Goal: Task Accomplishment & Management: Manage account settings

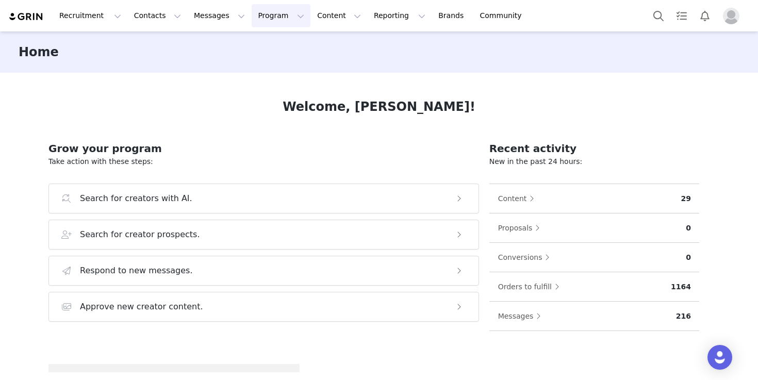
click at [266, 14] on button "Program Program" at bounding box center [281, 15] width 59 height 23
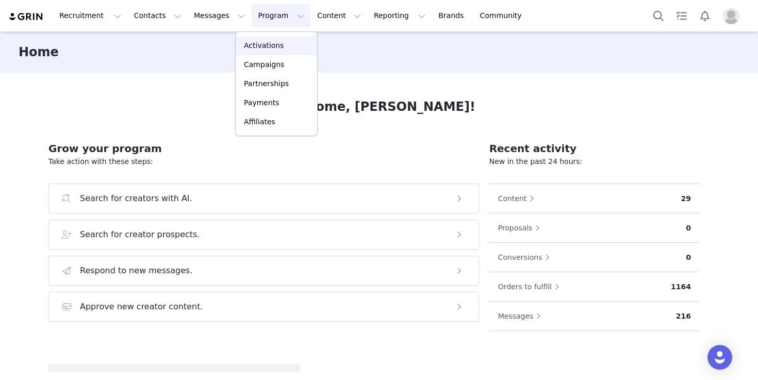
click at [272, 40] on p "Activations" at bounding box center [264, 45] width 40 height 11
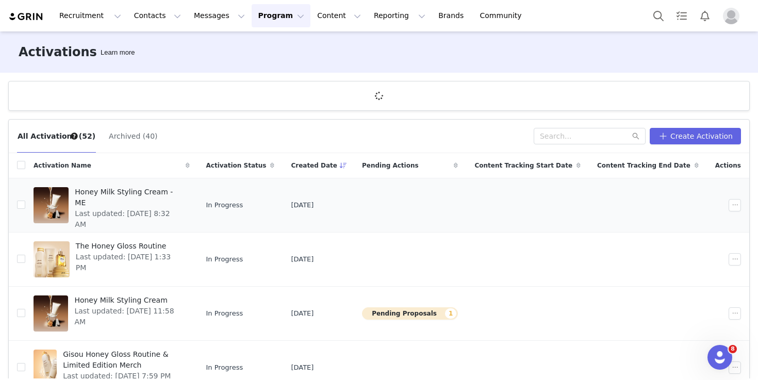
click at [167, 193] on span "Honey Milk Styling Cream - ME" at bounding box center [129, 198] width 108 height 22
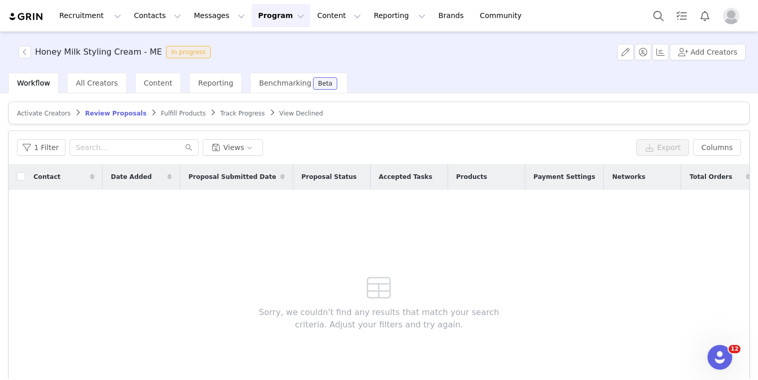
click at [49, 118] on article "Activate Creators Review Proposals Fulfill Products Track Progress View Declined" at bounding box center [378, 113] width 741 height 23
click at [53, 113] on span "Activate Creators" at bounding box center [44, 113] width 54 height 7
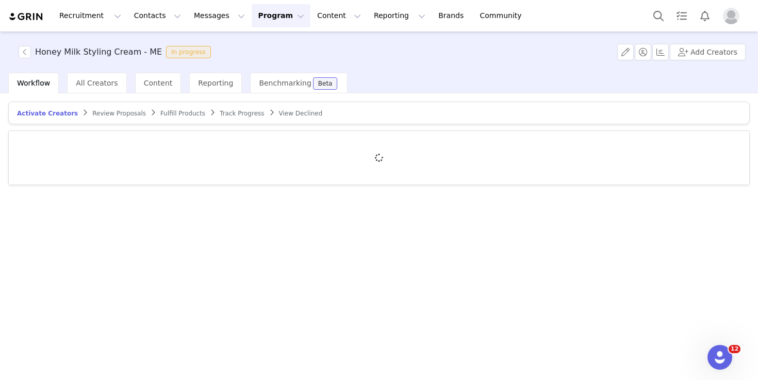
click at [106, 111] on span "Review Proposals" at bounding box center [119, 113] width 54 height 7
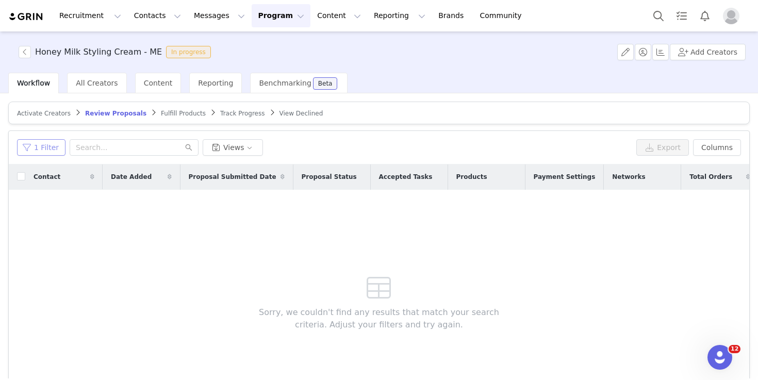
click at [55, 146] on button "1 Filter" at bounding box center [41, 147] width 48 height 16
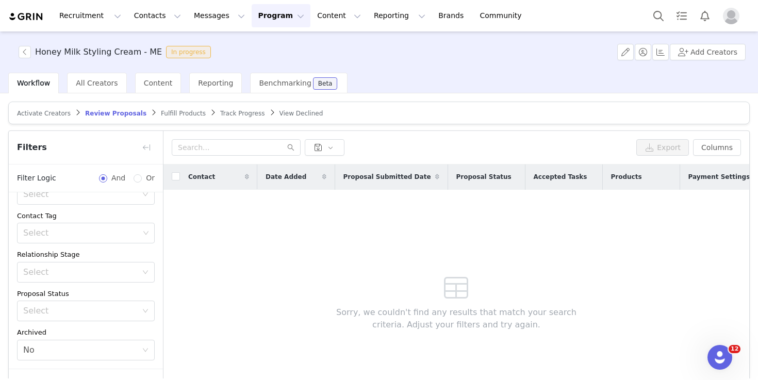
scroll to position [69, 0]
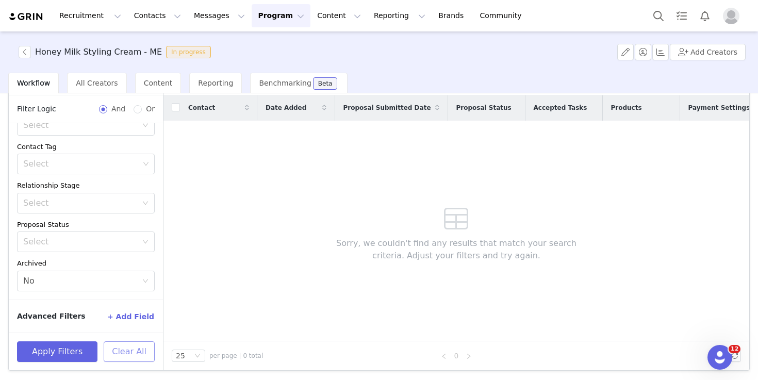
click at [124, 354] on button "Clear All" at bounding box center [129, 351] width 51 height 21
click at [91, 71] on div "Honey Milk Styling Cream - ME In progress Add Creators" at bounding box center [379, 51] width 758 height 41
click at [91, 80] on span "All Creators" at bounding box center [97, 83] width 42 height 8
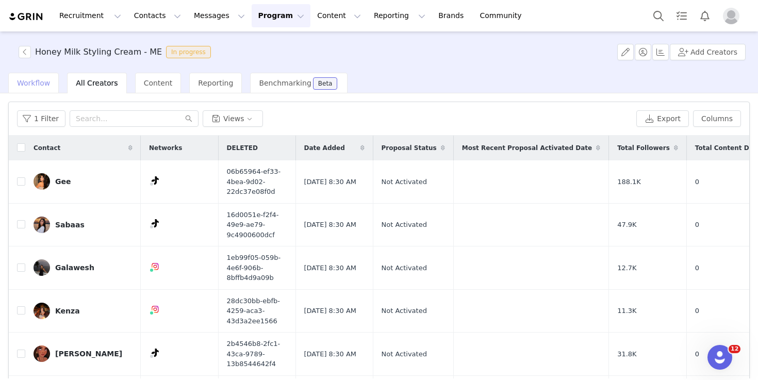
click at [51, 88] on div "Workflow" at bounding box center [33, 83] width 51 height 21
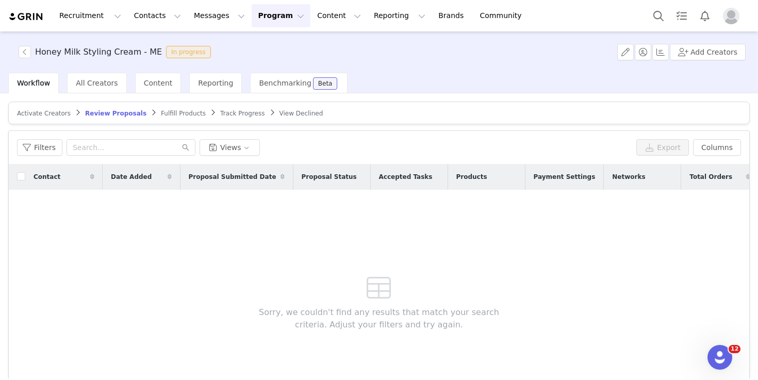
click at [57, 110] on span "Activate Creators" at bounding box center [44, 113] width 54 height 7
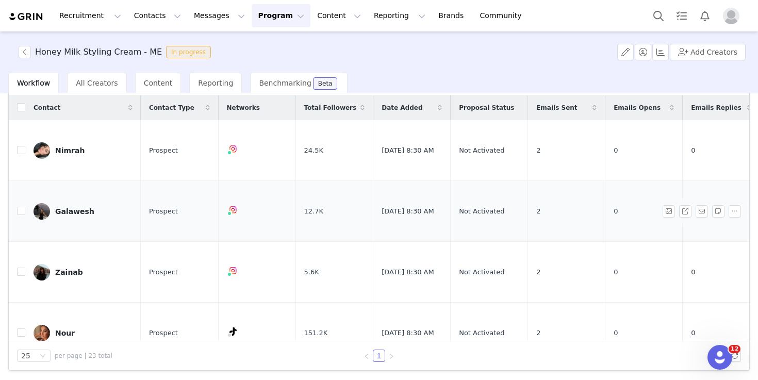
scroll to position [0, 53]
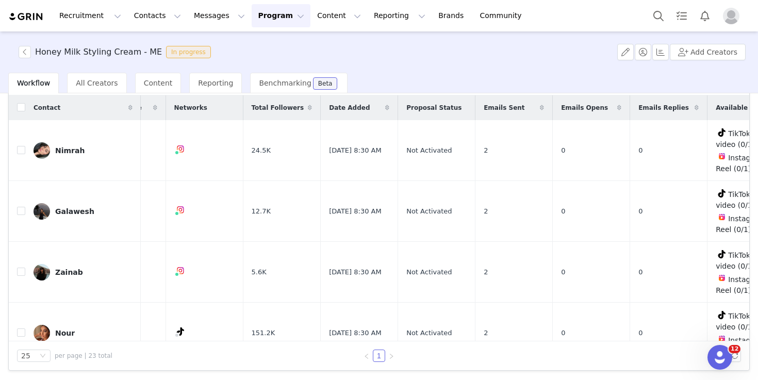
click at [731, 19] on img "Profile" at bounding box center [731, 16] width 16 height 16
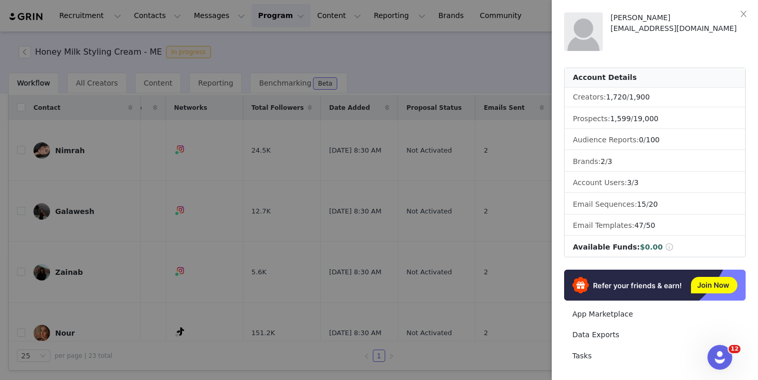
click at [495, 76] on div at bounding box center [379, 190] width 758 height 380
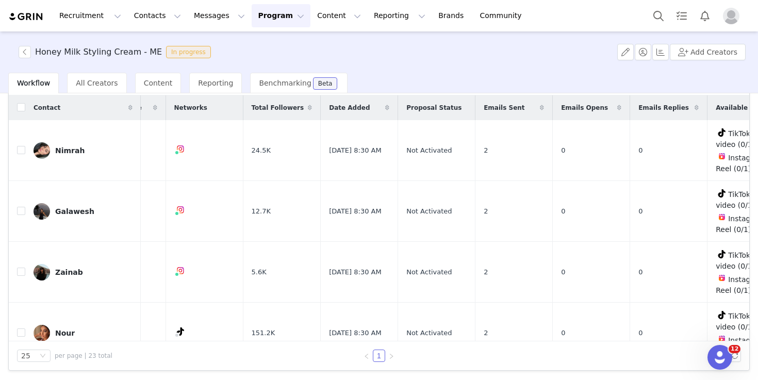
click at [739, 20] on button "Profile" at bounding box center [733, 16] width 33 height 16
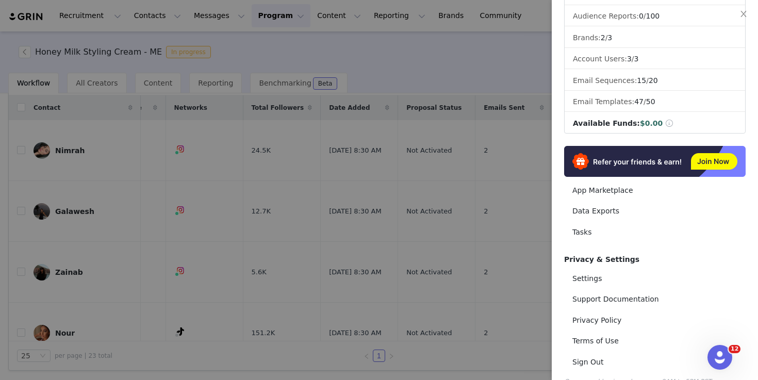
scroll to position [142, 0]
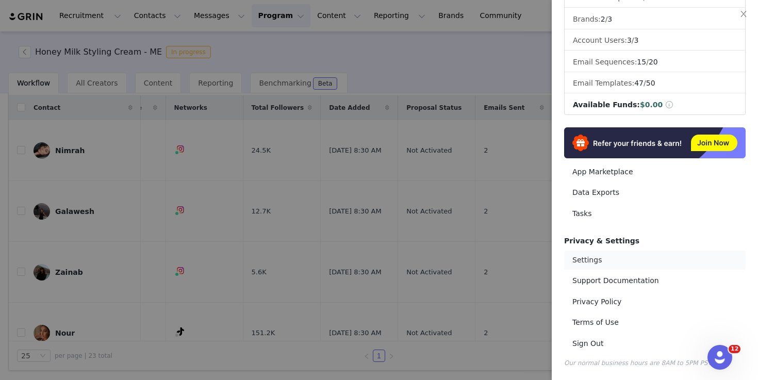
click at [591, 263] on link "Settings" at bounding box center [654, 260] width 181 height 19
select select "UTC"
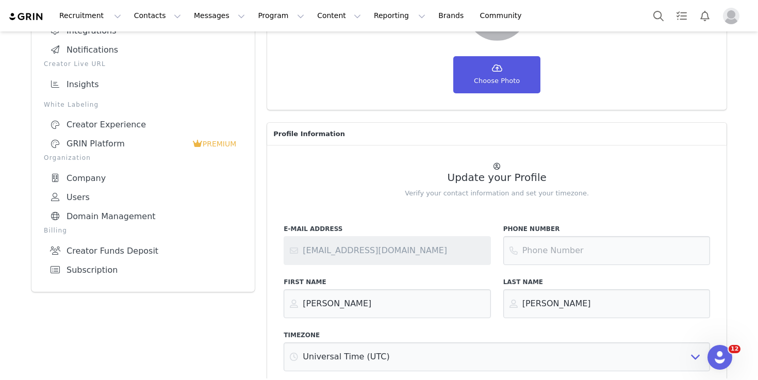
scroll to position [146, 0]
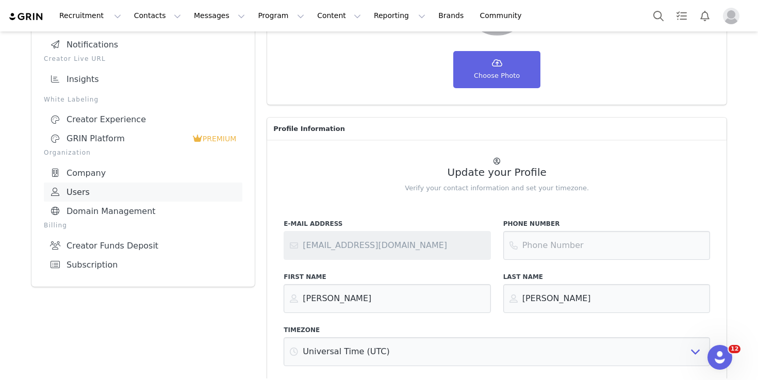
click at [78, 187] on link "Users" at bounding box center [143, 191] width 198 height 19
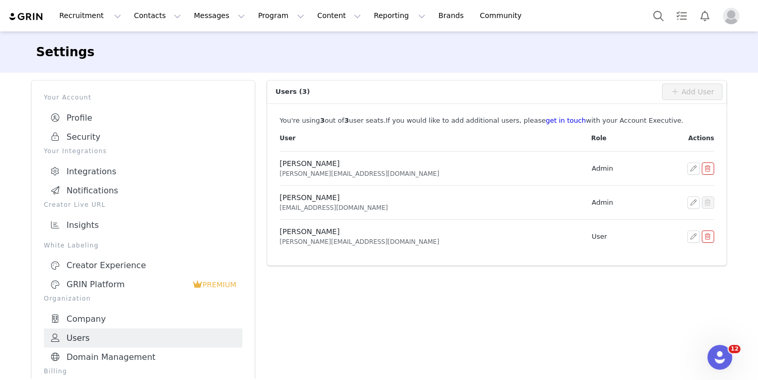
scroll to position [1, 0]
click at [695, 199] on button "button" at bounding box center [693, 202] width 12 height 12
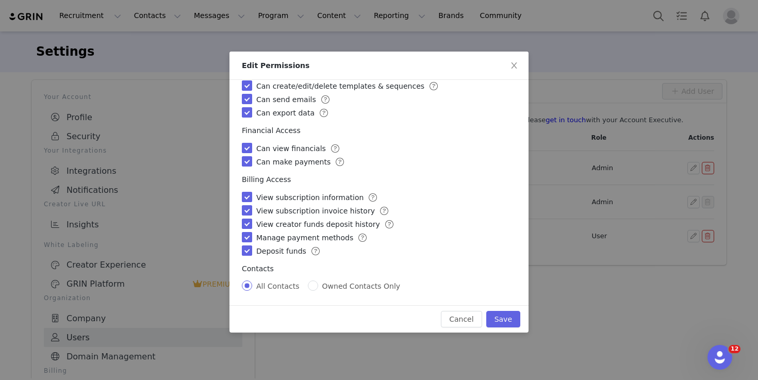
scroll to position [0, 0]
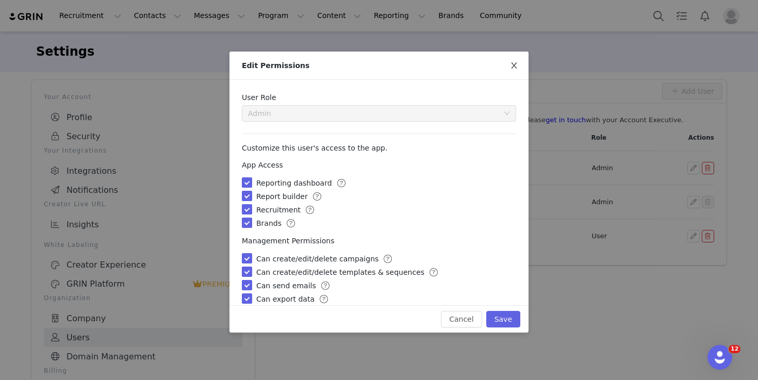
click at [511, 64] on icon "icon: close" at bounding box center [514, 65] width 8 height 8
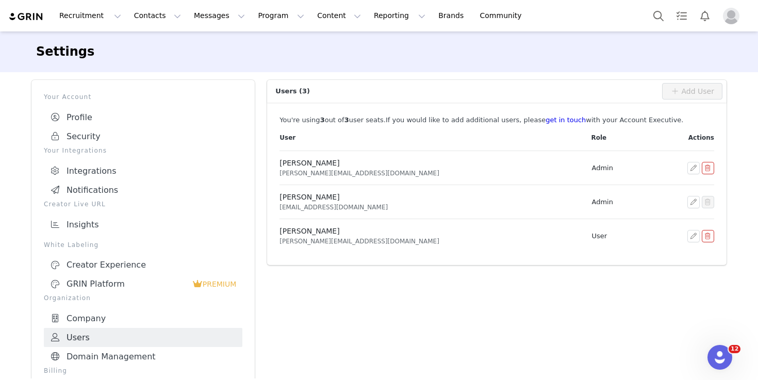
click at [648, 193] on td at bounding box center [680, 202] width 65 height 34
click at [695, 201] on button "button" at bounding box center [693, 202] width 12 height 12
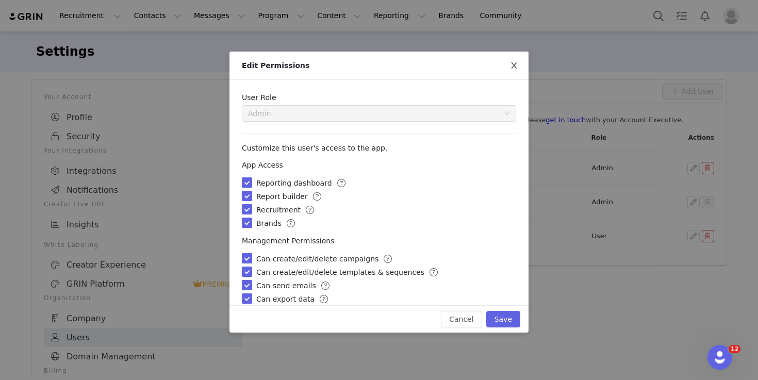
click at [512, 68] on icon "icon: close" at bounding box center [514, 65] width 8 height 8
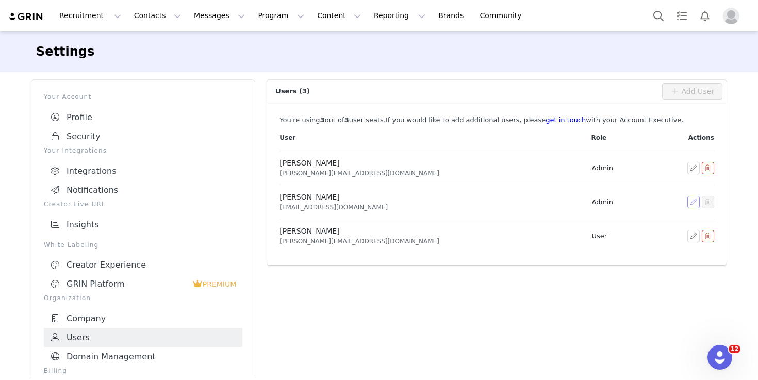
click at [696, 203] on button "button" at bounding box center [693, 202] width 12 height 12
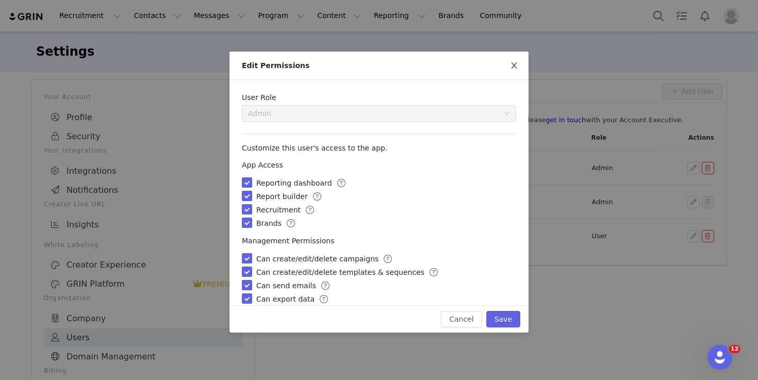
click at [518, 66] on span "Close" at bounding box center [513, 66] width 29 height 29
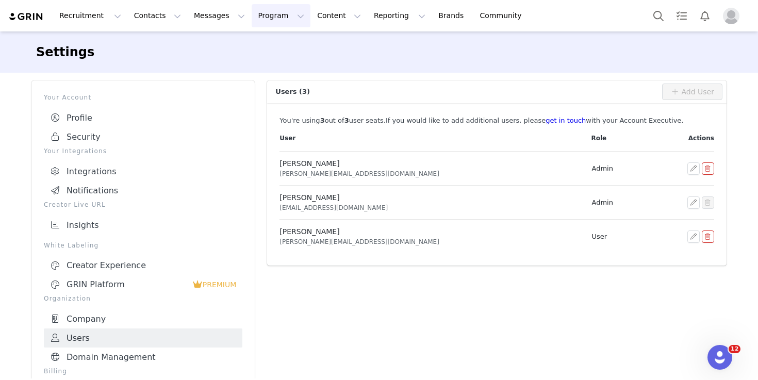
click at [253, 21] on button "Program Program" at bounding box center [281, 15] width 59 height 23
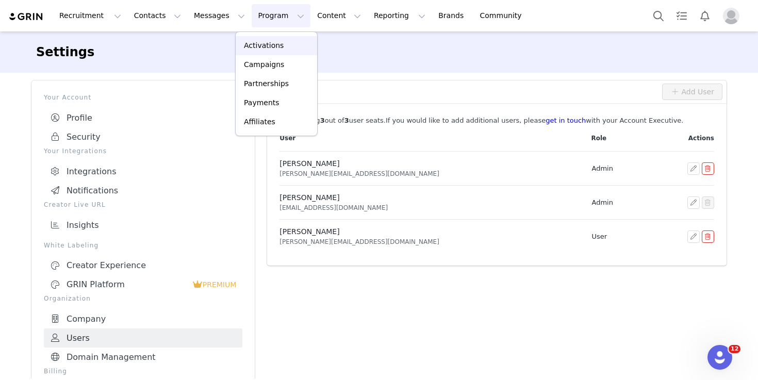
click at [264, 46] on p "Activations" at bounding box center [264, 45] width 40 height 11
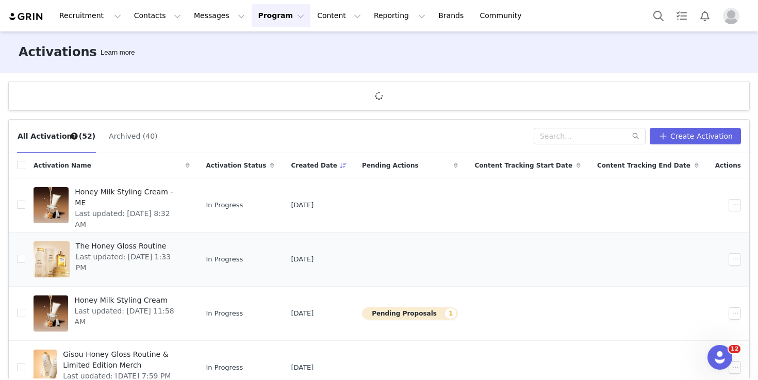
click at [147, 246] on span "The Honey Gloss Routine" at bounding box center [130, 246] width 108 height 11
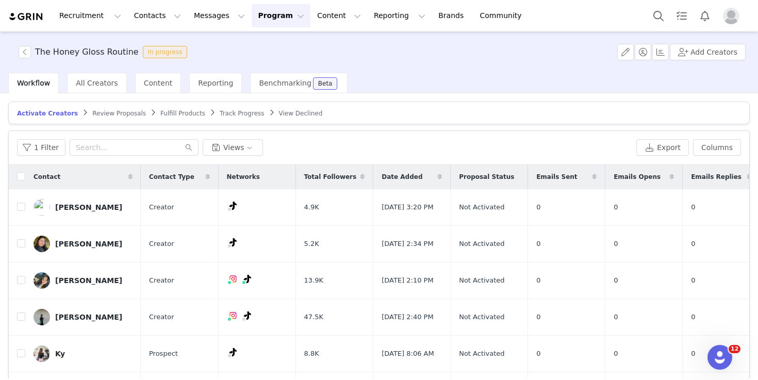
click at [115, 114] on span "Review Proposals" at bounding box center [119, 113] width 54 height 7
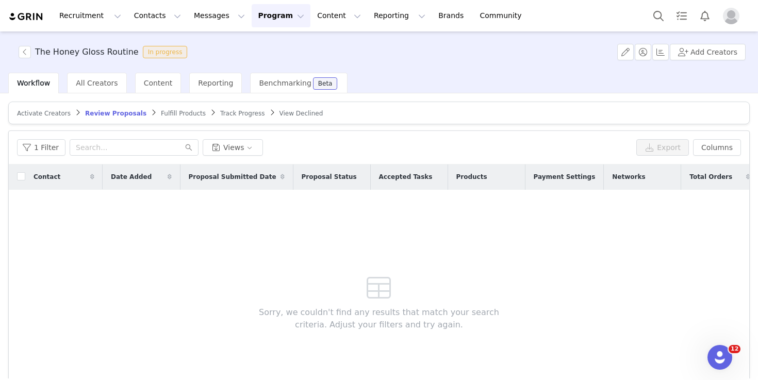
click at [52, 115] on span "Activate Creators" at bounding box center [44, 113] width 54 height 7
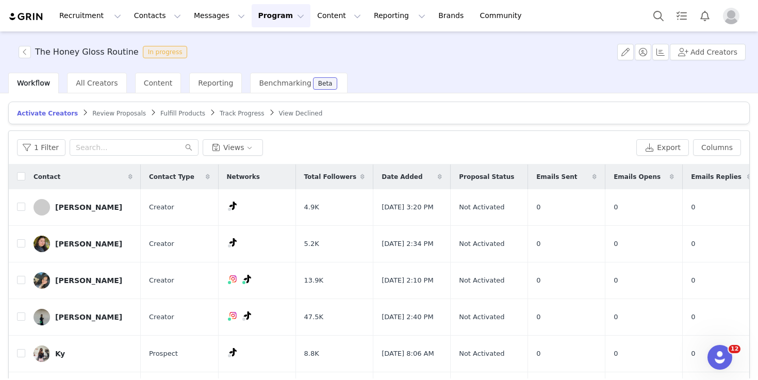
click at [106, 111] on span "Review Proposals" at bounding box center [119, 113] width 54 height 7
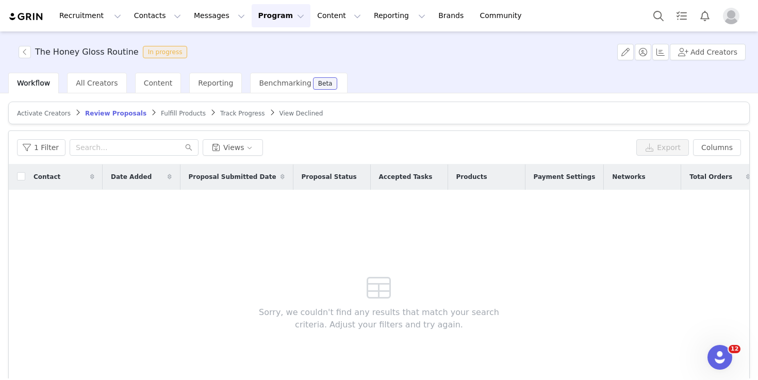
click at [46, 116] on span "Activate Creators" at bounding box center [44, 113] width 54 height 7
